Goal: Task Accomplishment & Management: Manage account settings

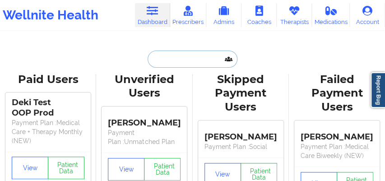
click at [158, 62] on input "text" at bounding box center [192, 59] width 89 height 17
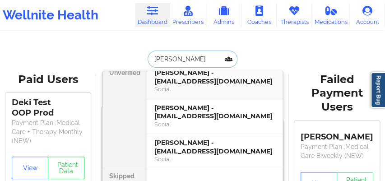
scroll to position [16, 0]
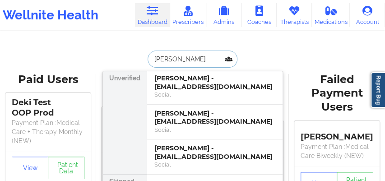
type input "[PERSON_NAME]"
click at [177, 147] on div "[PERSON_NAME] - [EMAIL_ADDRESS][DOMAIN_NAME]" at bounding box center [214, 152] width 121 height 17
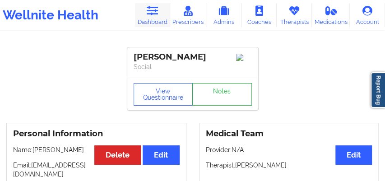
click at [153, 20] on link "Dashboard" at bounding box center [152, 15] width 35 height 24
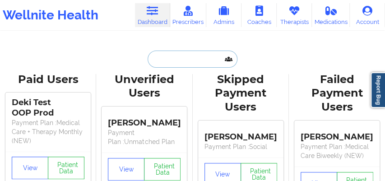
click at [156, 63] on input "text" at bounding box center [192, 59] width 89 height 17
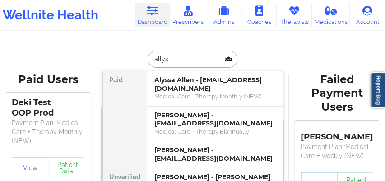
type input "allysa"
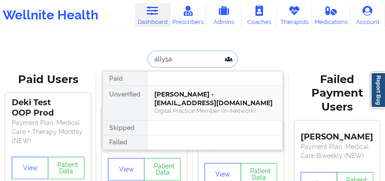
click at [173, 92] on div "[PERSON_NAME] - [EMAIL_ADDRESS][DOMAIN_NAME]" at bounding box center [214, 98] width 121 height 17
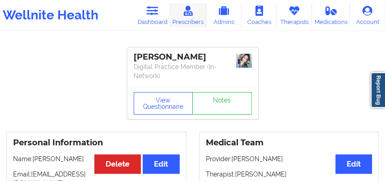
click at [185, 23] on link "Prescribers" at bounding box center [188, 15] width 36 height 24
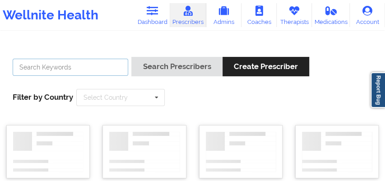
click at [89, 72] on input "text" at bounding box center [71, 67] width 116 height 17
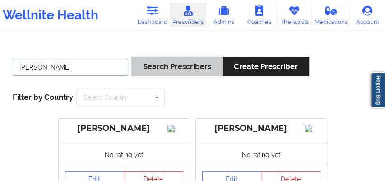
type input "[PERSON_NAME]"
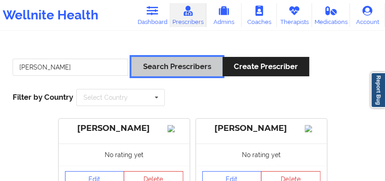
click at [186, 67] on button "Search Prescribers" at bounding box center [176, 66] width 91 height 19
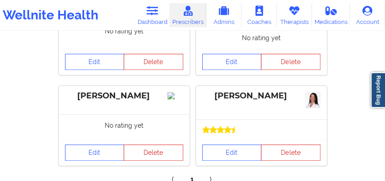
scroll to position [231, 0]
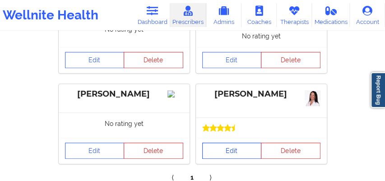
click at [224, 153] on link "Edit" at bounding box center [232, 151] width 60 height 16
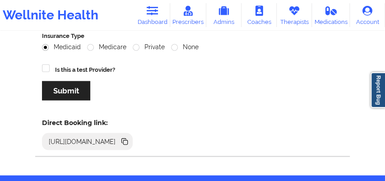
scroll to position [508, 0]
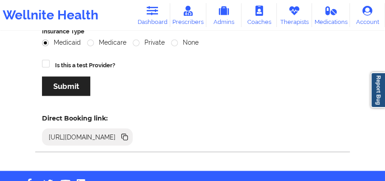
click at [126, 134] on icon at bounding box center [123, 136] width 5 height 5
click at [155, 17] on link "Dashboard" at bounding box center [152, 15] width 35 height 24
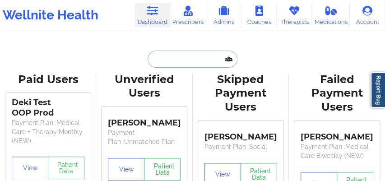
click at [155, 58] on input "text" at bounding box center [192, 59] width 89 height 17
paste input "[PERSON_NAME]"
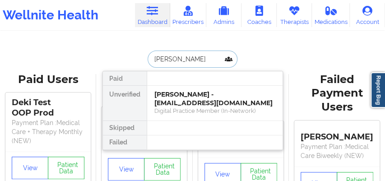
type input "[PERSON_NAME]"
click at [168, 95] on div "[PERSON_NAME] - [EMAIL_ADDRESS][DOMAIN_NAME]" at bounding box center [214, 98] width 121 height 17
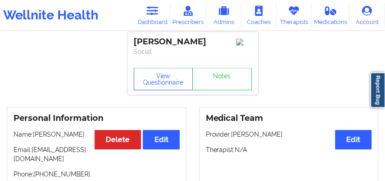
scroll to position [15, 0]
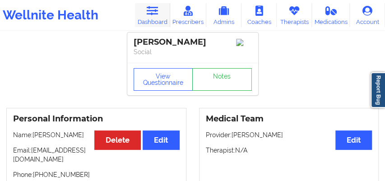
click at [156, 21] on link "Dashboard" at bounding box center [152, 15] width 35 height 24
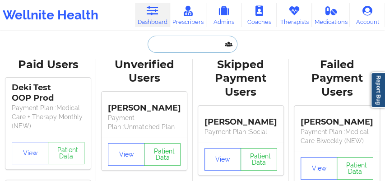
click at [164, 45] on input "text" at bounding box center [192, 44] width 89 height 17
paste input "[PERSON_NAME]"
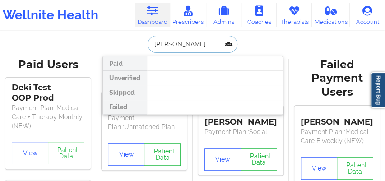
click at [174, 42] on input "[PERSON_NAME]" at bounding box center [192, 44] width 89 height 17
type input "[PERSON_NAME]"
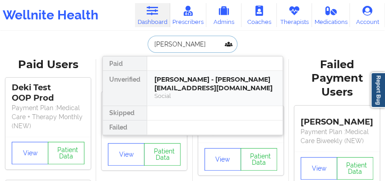
click at [181, 77] on div "[PERSON_NAME] - [PERSON_NAME][EMAIL_ADDRESS][DOMAIN_NAME]" at bounding box center [214, 83] width 121 height 17
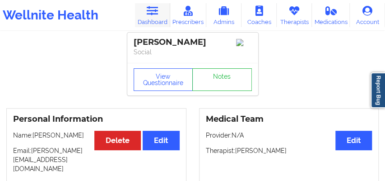
click at [152, 21] on link "Dashboard" at bounding box center [152, 15] width 35 height 24
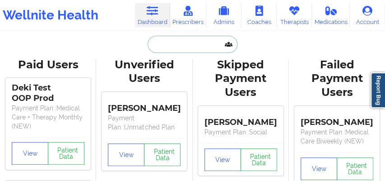
click at [160, 44] on input "text" at bounding box center [192, 44] width 89 height 17
paste input "[EMAIL_ADDRESS][DOMAIN_NAME]"
type input "[EMAIL_ADDRESS][DOMAIN_NAME]"
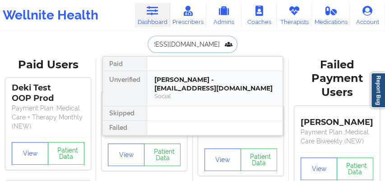
click at [172, 84] on div "[PERSON_NAME] - [EMAIL_ADDRESS][DOMAIN_NAME]" at bounding box center [214, 83] width 121 height 17
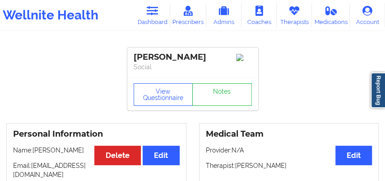
drag, startPoint x: 206, startPoint y: 58, endPoint x: 128, endPoint y: 55, distance: 77.7
click at [128, 55] on div "[PERSON_NAME] Social" at bounding box center [192, 62] width 131 height 30
copy div "[PERSON_NAME]"
